Goal: Transaction & Acquisition: Purchase product/service

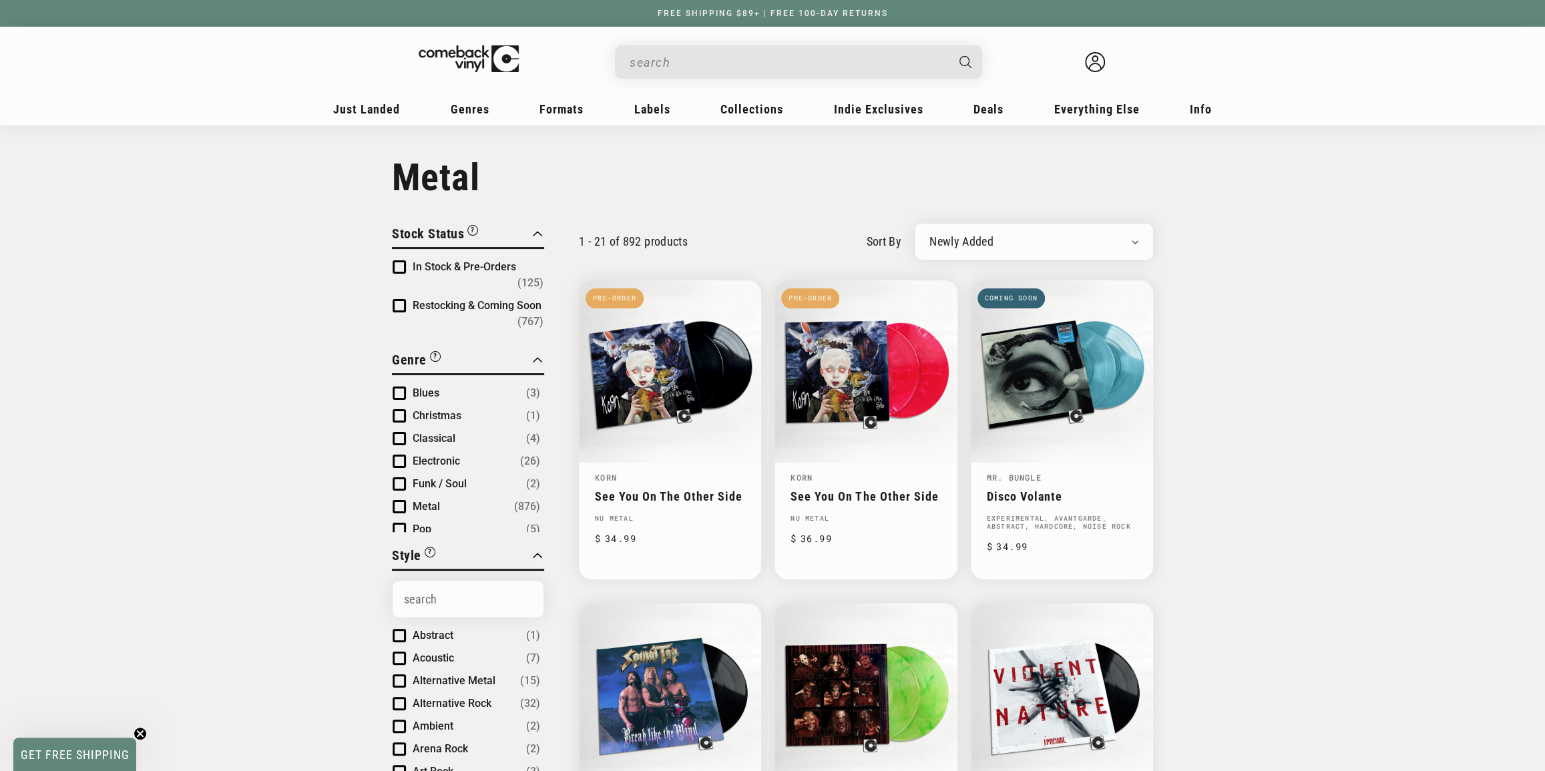
drag, startPoint x: 168, startPoint y: 440, endPoint x: 227, endPoint y: 423, distance: 61.1
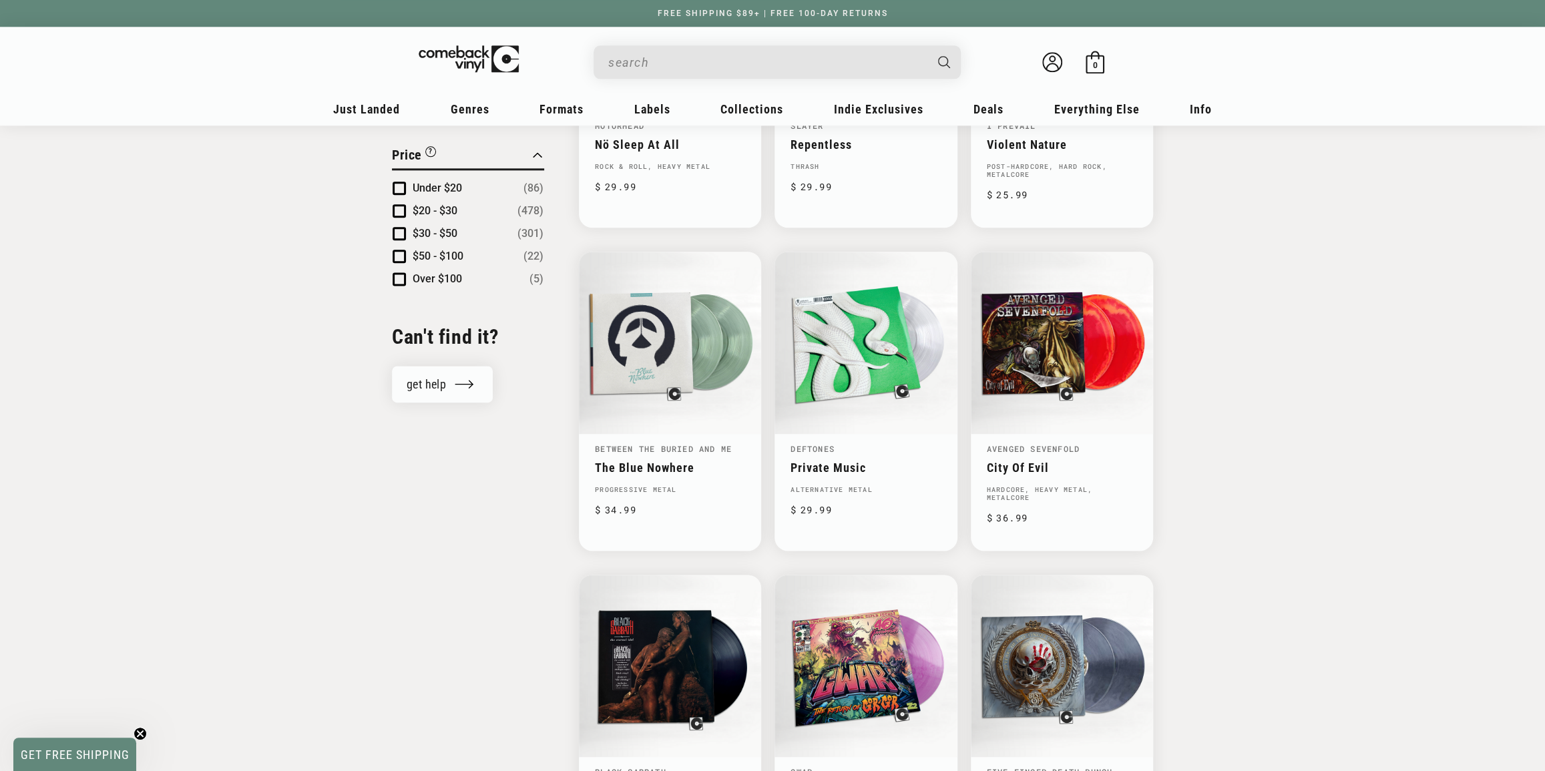
scroll to position [1336, 0]
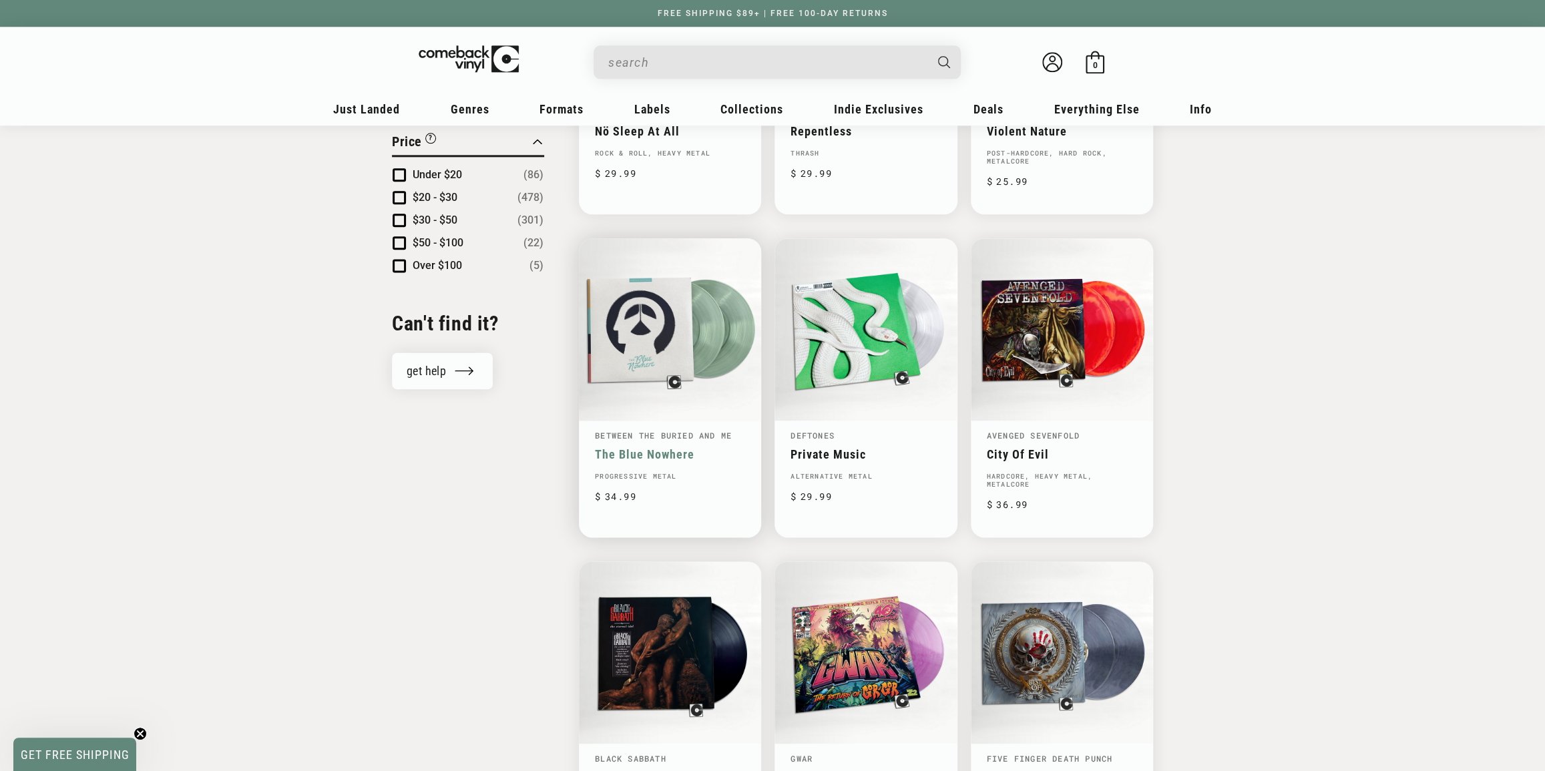
click at [687, 447] on link "The Blue Nowhere" at bounding box center [670, 454] width 150 height 14
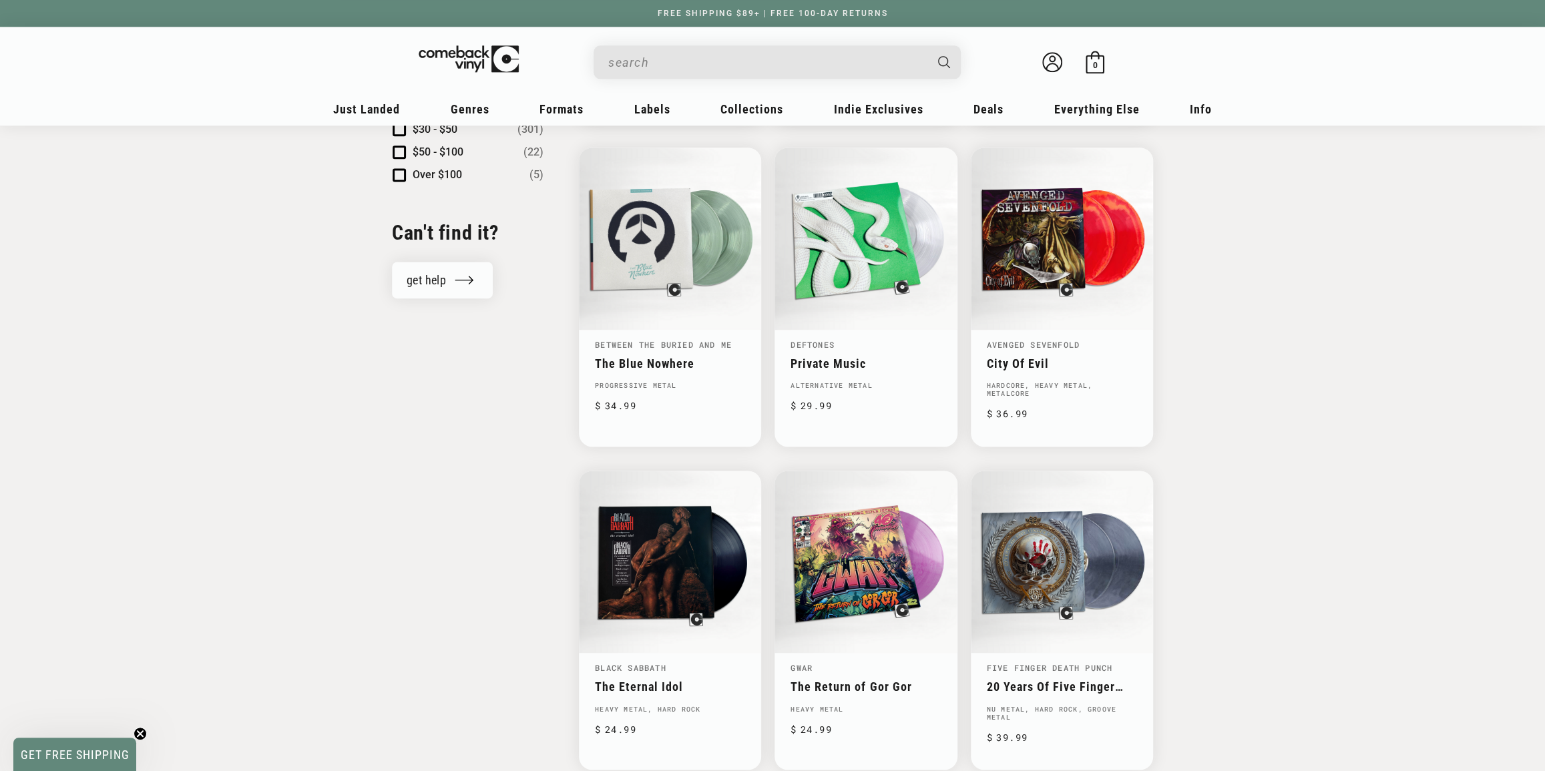
scroll to position [1457, 0]
